Goal: Information Seeking & Learning: Learn about a topic

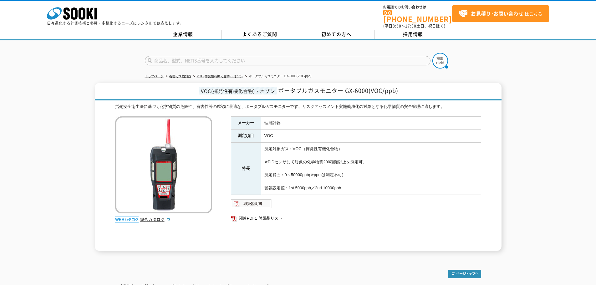
click at [238, 74] on link "VOC(揮発性有機化合物)・オゾン" at bounding box center [220, 75] width 46 height 3
click at [264, 201] on img at bounding box center [251, 204] width 41 height 10
drag, startPoint x: 346, startPoint y: 89, endPoint x: 406, endPoint y: 88, distance: 60.7
click at [406, 88] on h1 "VOC(揮発性有機化合物)・オゾン ポータブルガスモニター GX-6000(VOC/ppb)" at bounding box center [298, 92] width 406 height 18
copy span "GX-6000(VOC/ppb)"
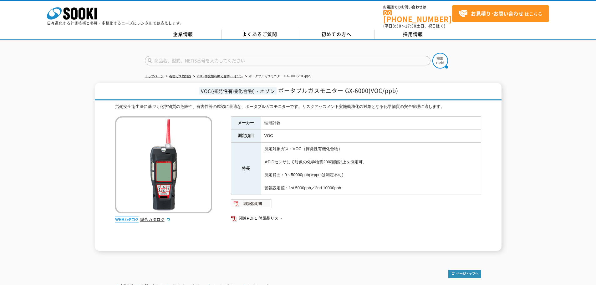
click at [362, 118] on td "理研計器" at bounding box center [371, 122] width 220 height 13
click at [316, 74] on ul "トップページ 有害ガス検知器 VOC(揮発性有機化合物)・オゾン ポータブルガスモニター GX-6000(VOC/ppb)" at bounding box center [298, 76] width 306 height 13
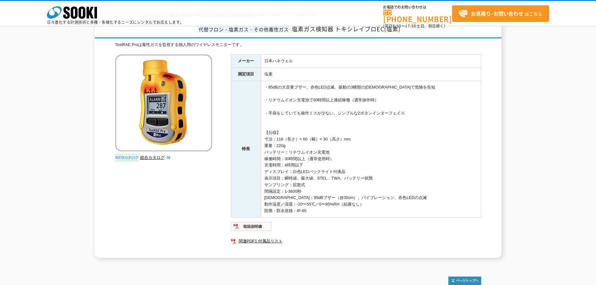
scroll to position [63, 0]
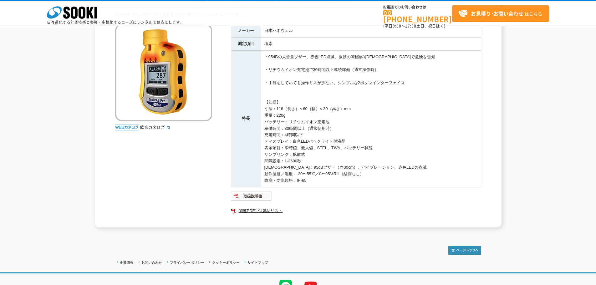
click at [248, 200] on img at bounding box center [251, 196] width 41 height 10
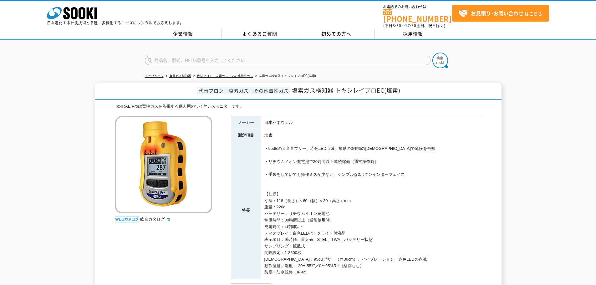
scroll to position [0, 0]
